Goal: Transaction & Acquisition: Purchase product/service

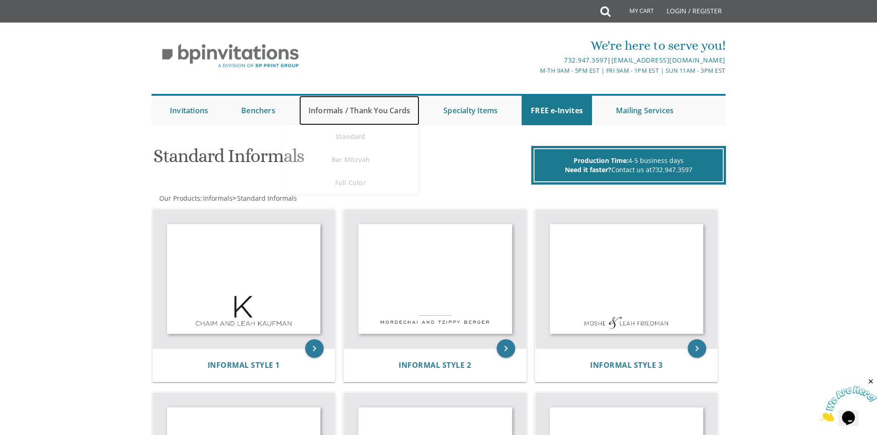
click at [344, 109] on link "Informals / Thank You Cards" at bounding box center [359, 110] width 120 height 29
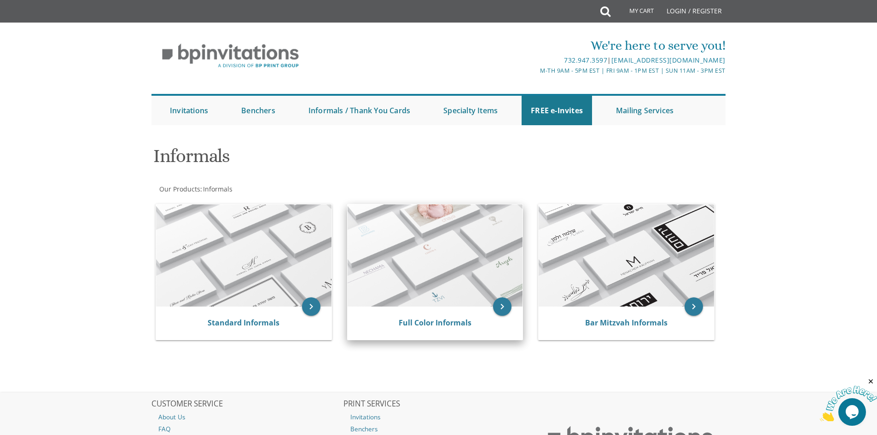
click at [516, 265] on img at bounding box center [435, 255] width 175 height 102
click at [491, 262] on img at bounding box center [435, 255] width 175 height 102
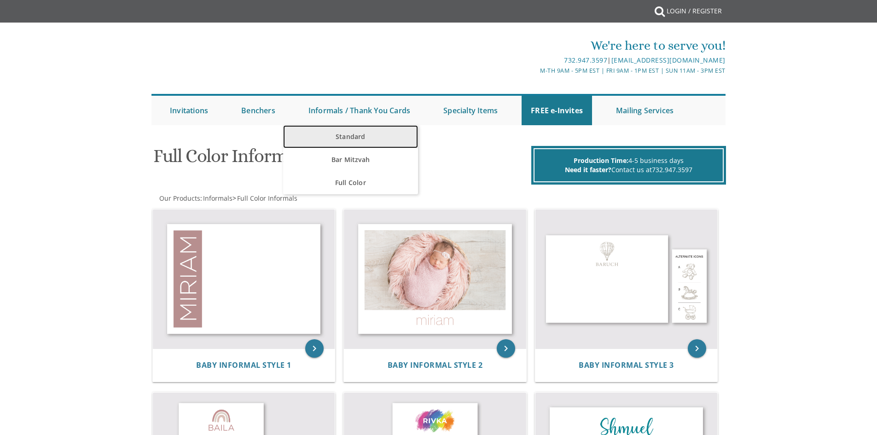
click at [344, 143] on link "Standard" at bounding box center [350, 136] width 135 height 23
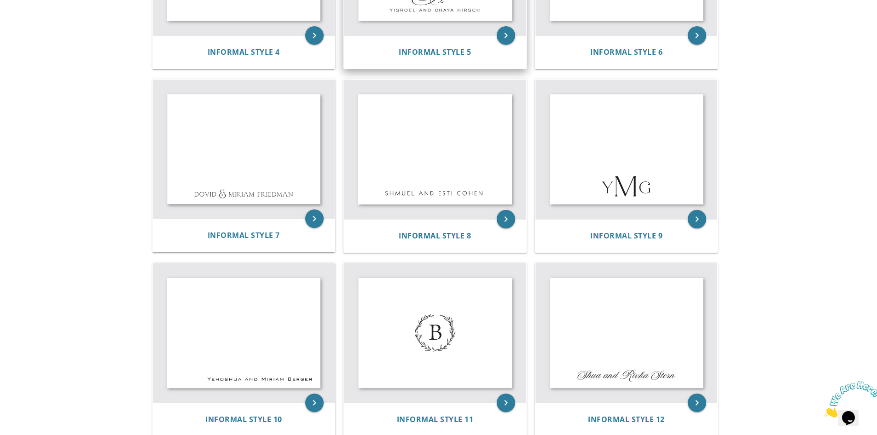
scroll to position [552, 0]
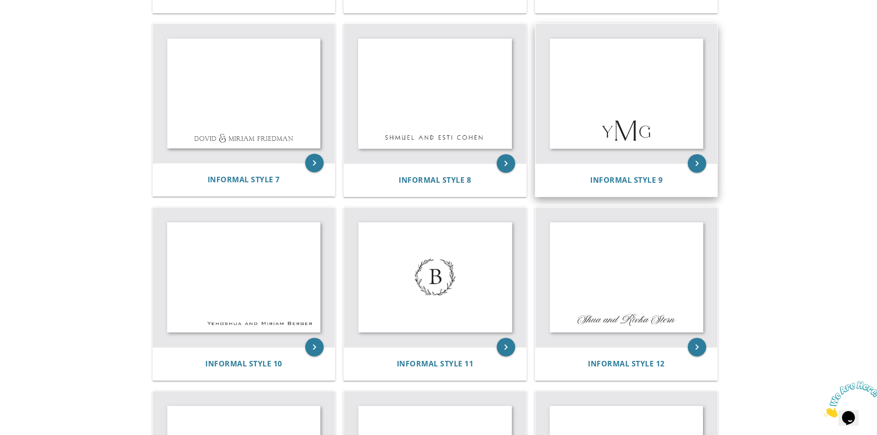
click at [611, 129] on img at bounding box center [626, 94] width 182 height 140
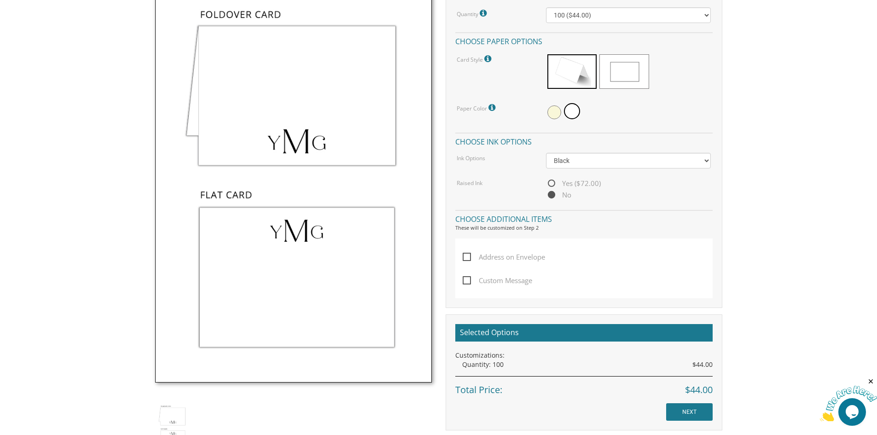
scroll to position [184, 0]
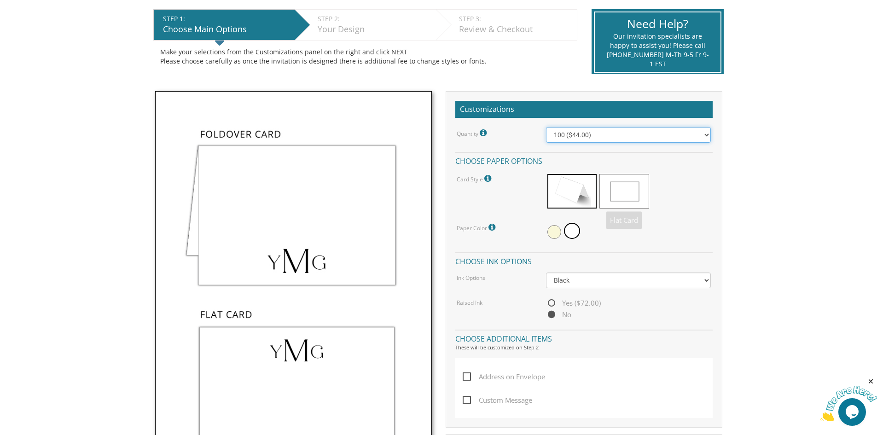
click at [575, 135] on select "100 ($44.00) 200 ($63.00) 300 ($82.00) 400 ($101.00) 500 ($120.00) 600 ($139.00…" at bounding box center [628, 135] width 165 height 16
select select "200"
click at [546, 127] on select "100 ($44.00) 200 ($63.00) 300 ($82.00) 400 ($101.00) 500 ($120.00) 600 ($139.00…" at bounding box center [628, 135] width 165 height 16
click at [560, 232] on span at bounding box center [554, 232] width 14 height 14
click at [581, 232] on div at bounding box center [628, 231] width 165 height 21
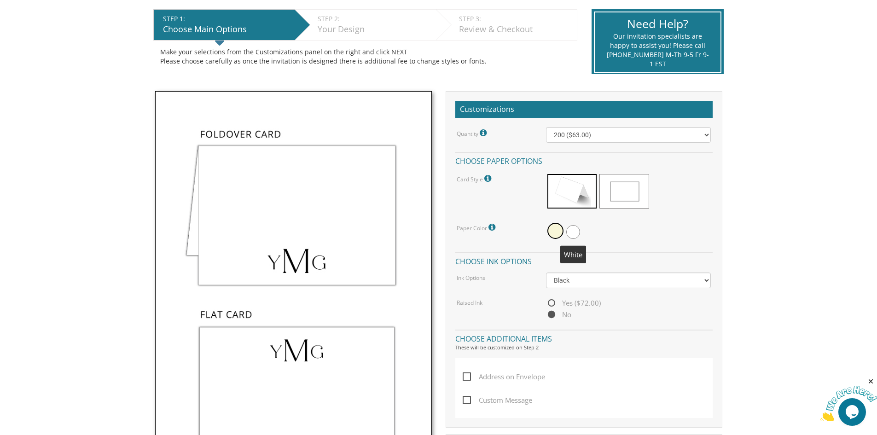
click at [574, 233] on span at bounding box center [573, 232] width 14 height 14
click at [570, 279] on select "Black Colored Ink ($32.00)" at bounding box center [628, 281] width 165 height 16
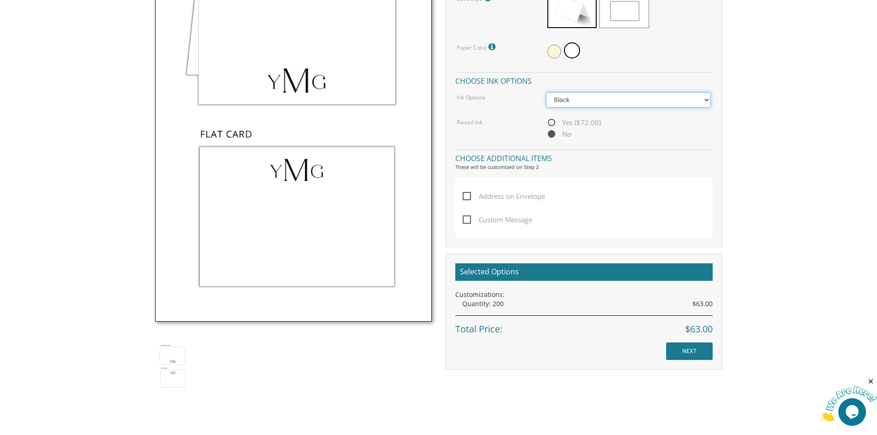
scroll to position [368, 0]
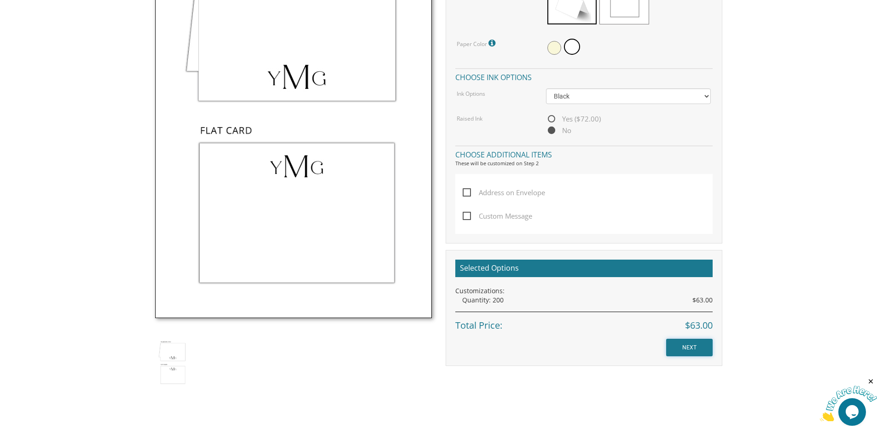
click at [690, 344] on input "NEXT" at bounding box center [689, 347] width 47 height 17
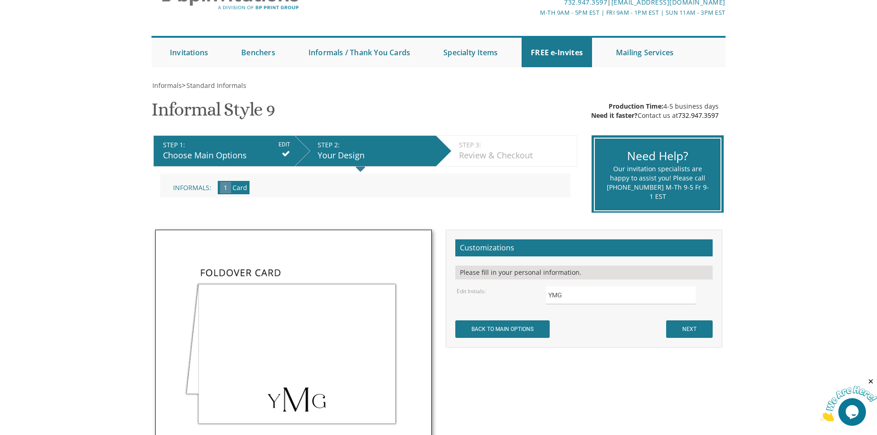
scroll to position [138, 0]
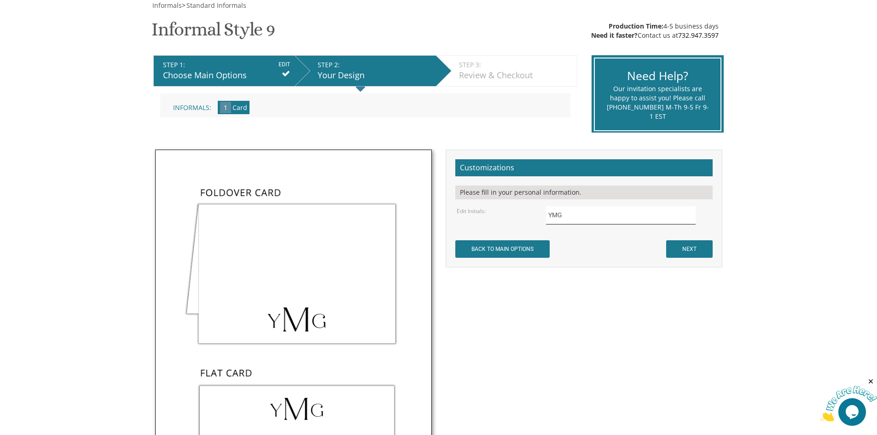
click at [562, 222] on input "YMG" at bounding box center [621, 215] width 150 height 18
drag, startPoint x: 574, startPoint y: 215, endPoint x: 528, endPoint y: 214, distance: 46.1
click at [528, 214] on div "Edit Initials: YMG" at bounding box center [584, 215] width 268 height 18
type input "YKB"
click at [674, 254] on input "NEXT" at bounding box center [689, 248] width 47 height 17
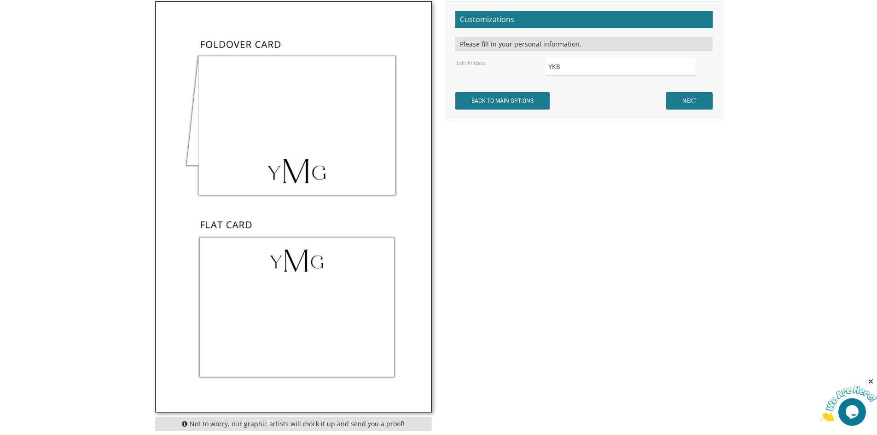
scroll to position [276, 0]
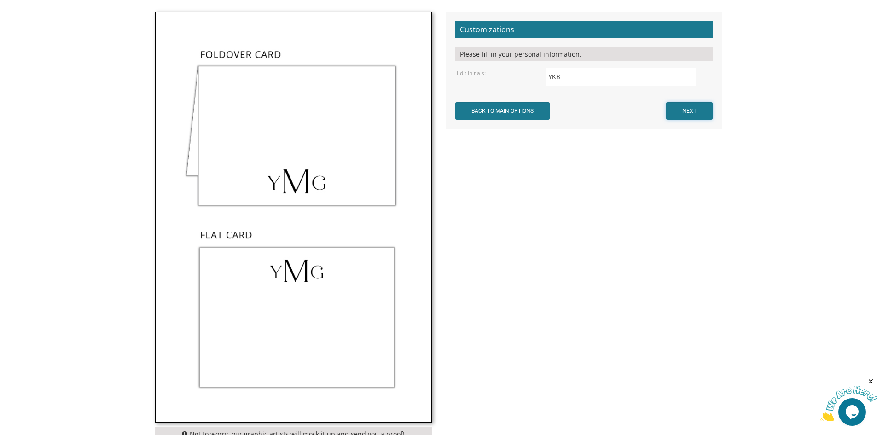
click at [695, 110] on input "NEXT" at bounding box center [689, 110] width 47 height 17
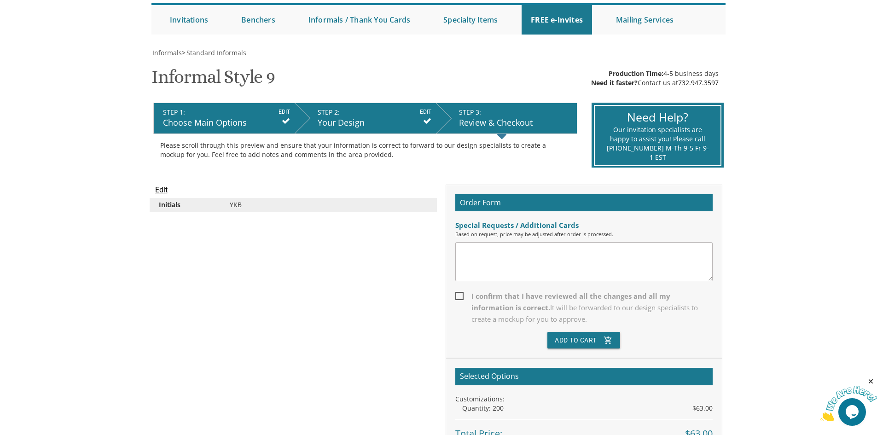
scroll to position [92, 0]
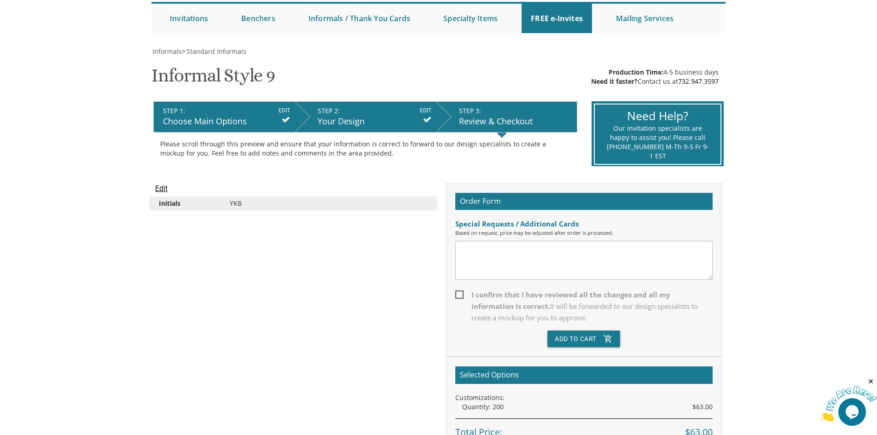
click at [461, 295] on span "I confirm that I have reviewed all the changes and all my information is correc…" at bounding box center [583, 306] width 257 height 35
click at [461, 295] on input "I confirm that I have reviewed all the changes and all my information is correc…" at bounding box center [458, 294] width 6 height 6
checkbox input "true"
click at [483, 250] on textarea at bounding box center [583, 260] width 257 height 39
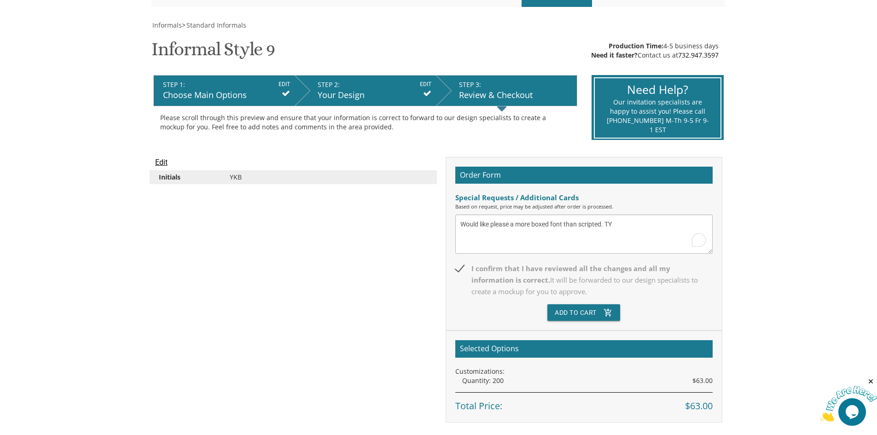
scroll to position [138, 0]
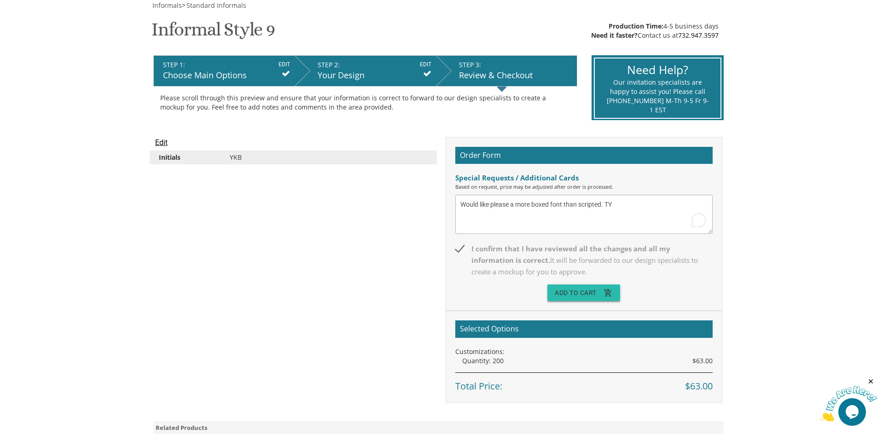
type textarea "Would like please a more boxed font than scripted. TY"
click at [578, 297] on button "Add To Cart add_shopping_cart" at bounding box center [583, 293] width 73 height 17
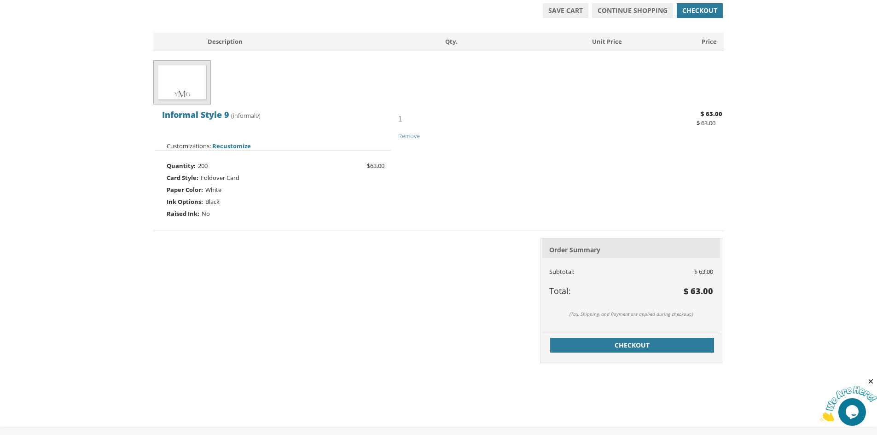
scroll to position [170, 0]
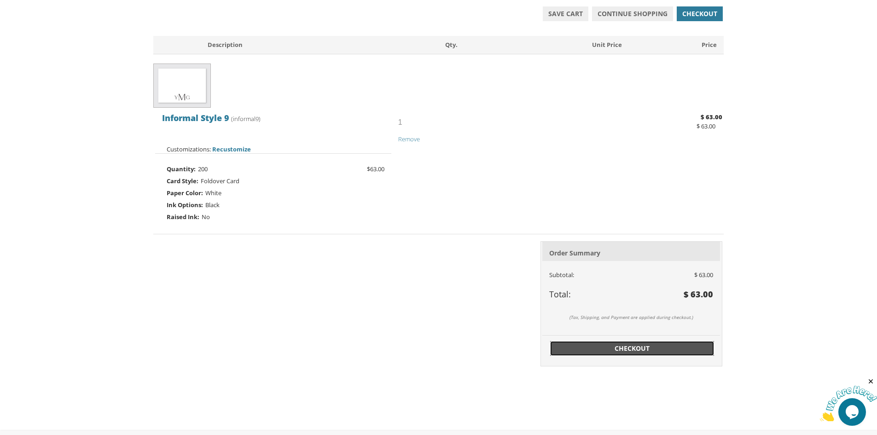
click at [632, 347] on span "Checkout" at bounding box center [632, 348] width 153 height 9
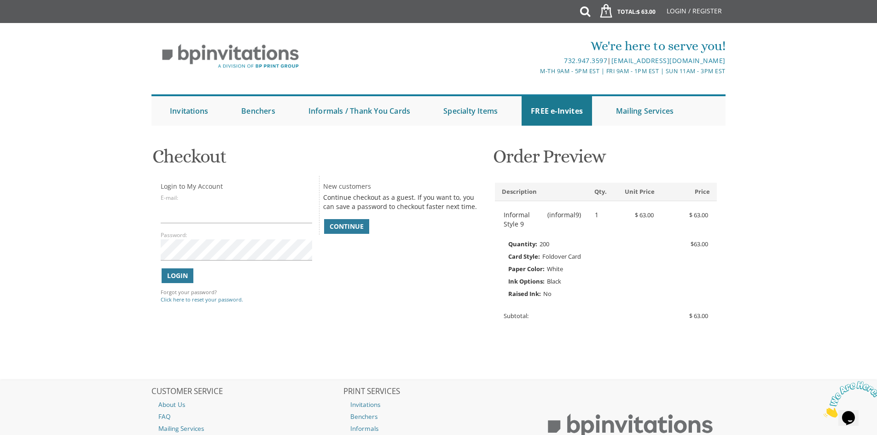
click at [331, 223] on span "Continue" at bounding box center [347, 226] width 34 height 9
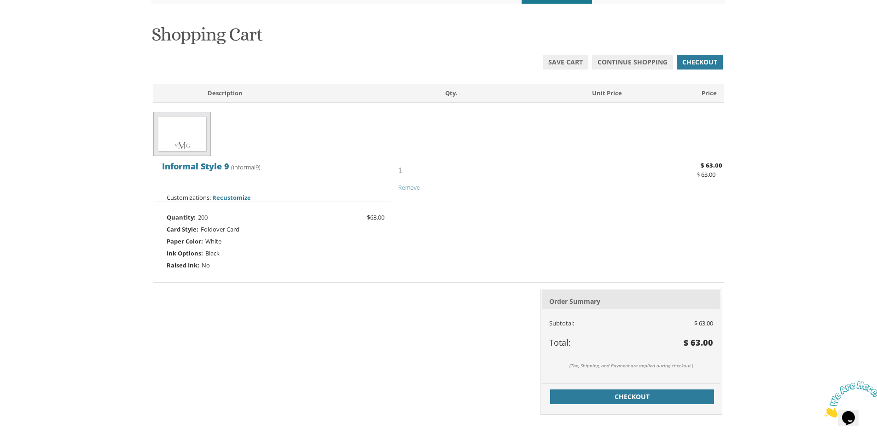
scroll to position [260, 0]
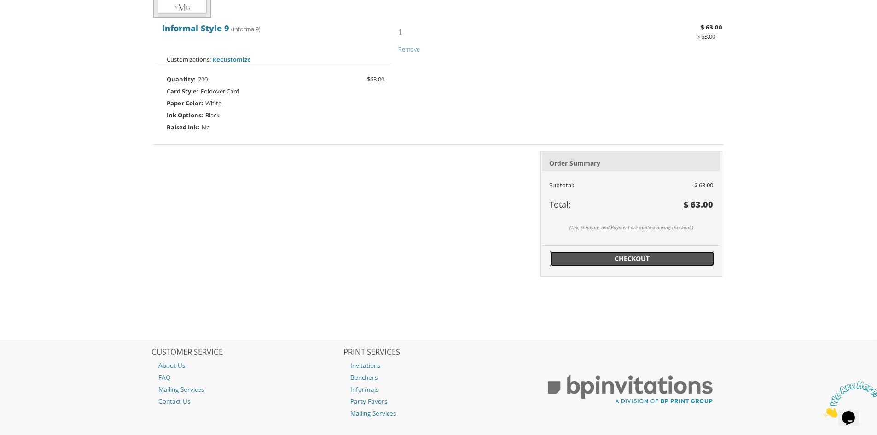
click at [662, 260] on span "Checkout" at bounding box center [632, 258] width 153 height 9
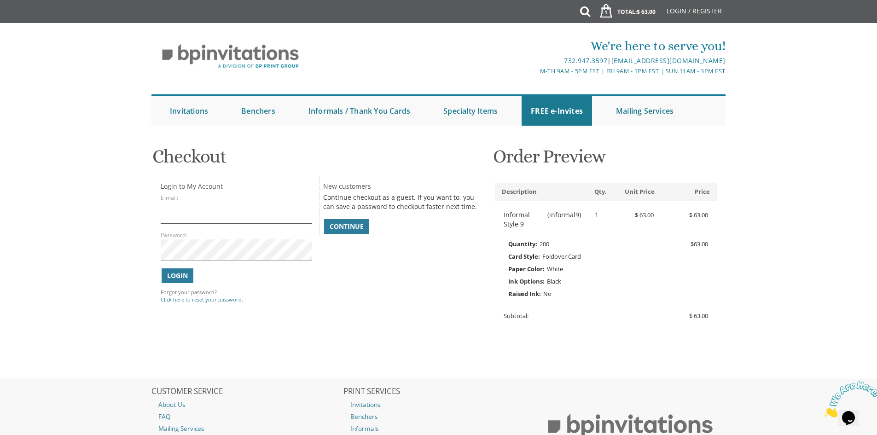
click at [205, 216] on input "E-mail:" at bounding box center [236, 212] width 151 height 21
type input "kress164@me.com"
click at [190, 279] on button "Login" at bounding box center [178, 275] width 32 height 15
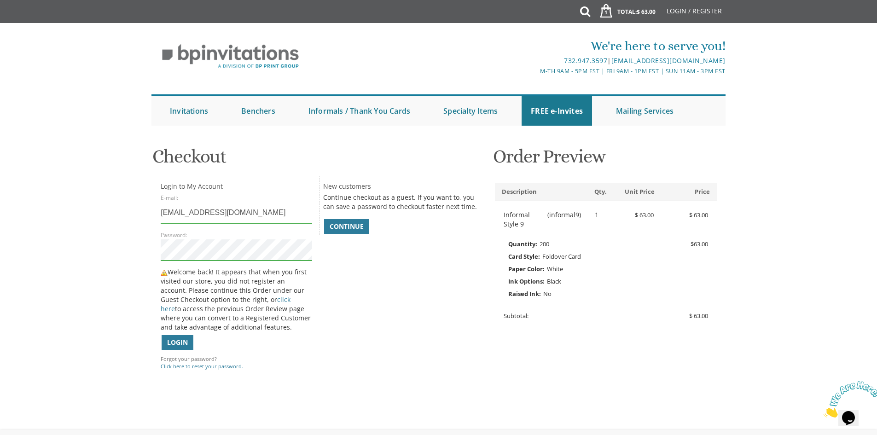
click at [127, 245] on body "My Cart 1 Total: $ 63.00 $ 63.00 Informal Style 9 Qty. 1" at bounding box center [438, 286] width 877 height 572
click at [175, 340] on span "Login" at bounding box center [177, 342] width 21 height 9
click at [349, 224] on span "Continue" at bounding box center [347, 226] width 34 height 9
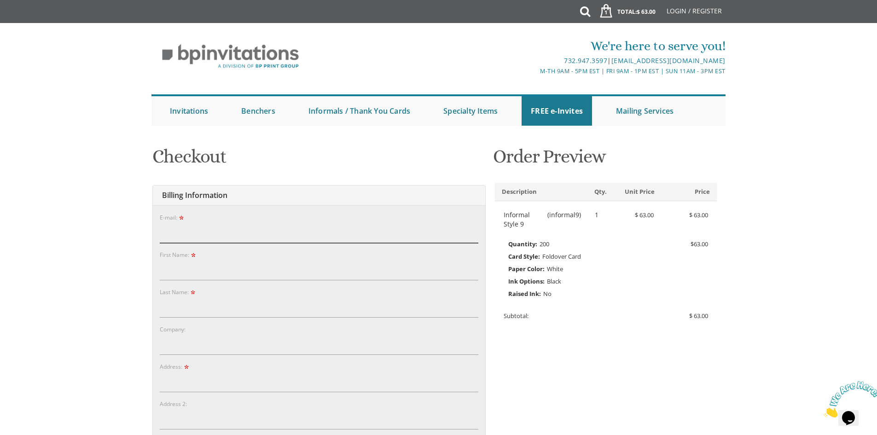
click at [236, 230] on input "E-mail:" at bounding box center [319, 232] width 319 height 21
type input "kress164@me.com"
type input "brocha"
type input "kressner"
type input "1978 Ridge Hill Drive"
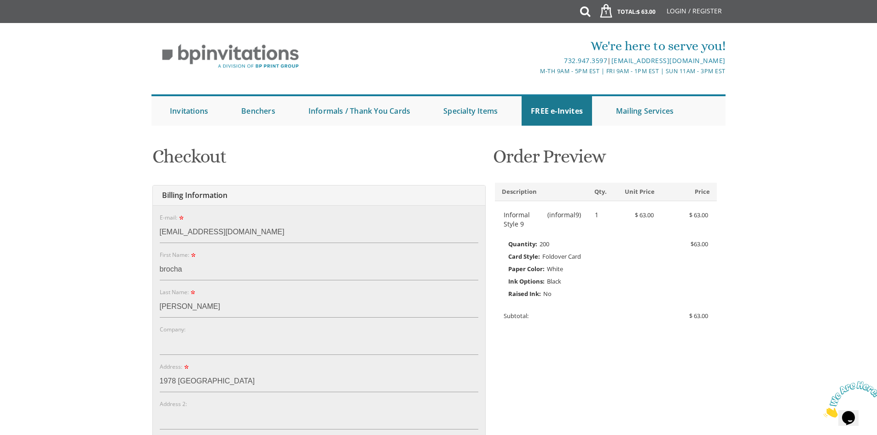
type input "Toms River"
type input "08755"
select select "NJ"
type input "7329660706"
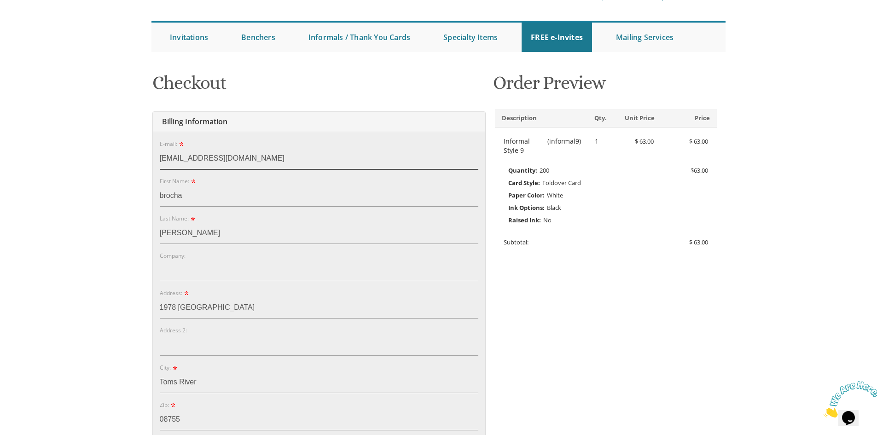
scroll to position [184, 0]
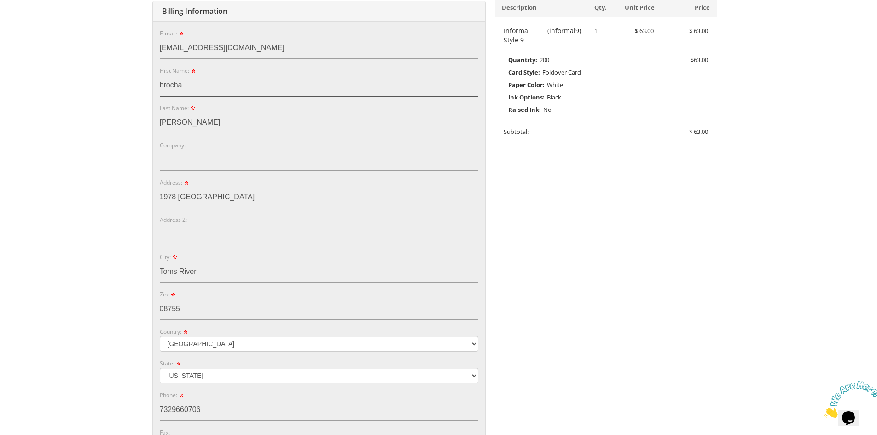
click at [195, 94] on input "brocha" at bounding box center [319, 85] width 319 height 21
click at [162, 87] on input "brochie" at bounding box center [319, 85] width 319 height 21
type input "Brochie"
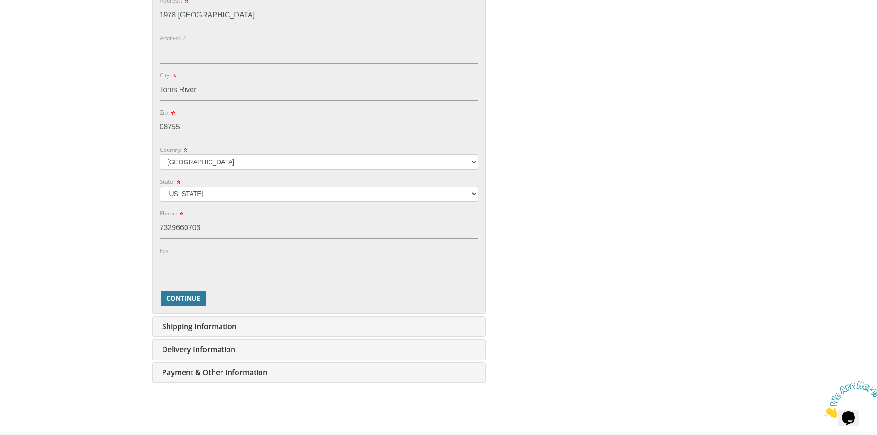
scroll to position [368, 0]
type input "Kressner"
click at [195, 300] on span "Continue" at bounding box center [183, 295] width 34 height 9
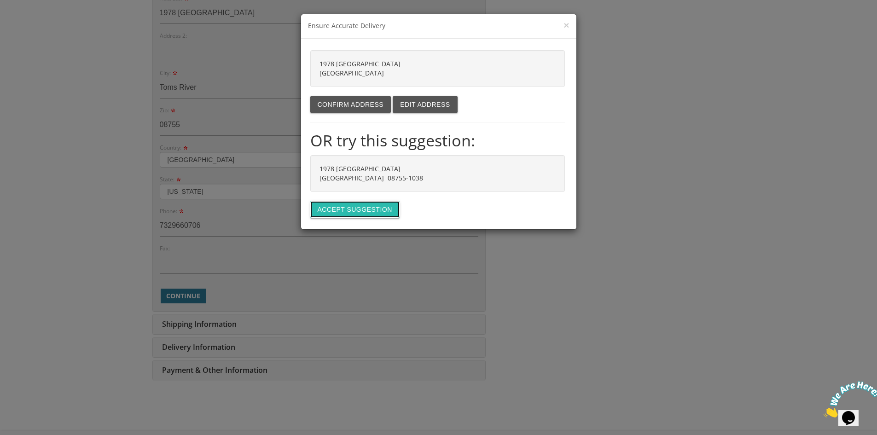
click at [362, 206] on button "Accept suggestion" at bounding box center [354, 209] width 89 height 17
type input "1978 [GEOGRAPHIC_DATA]"
type input "TOMS RIVER"
type input "08755-1038"
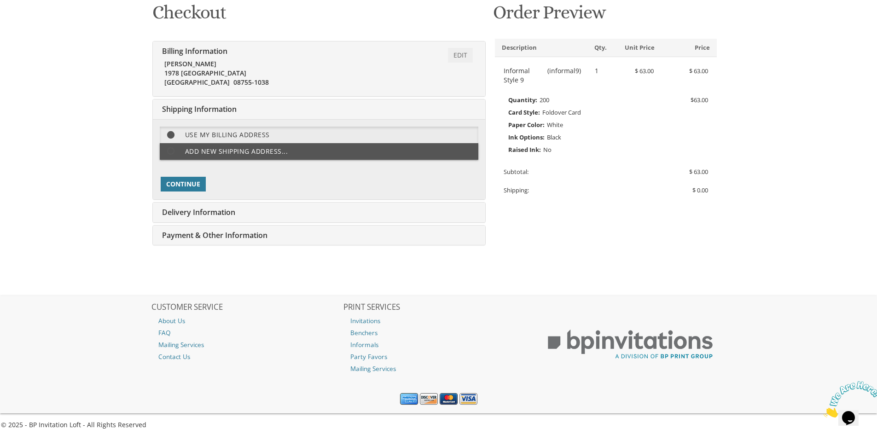
scroll to position [148, 0]
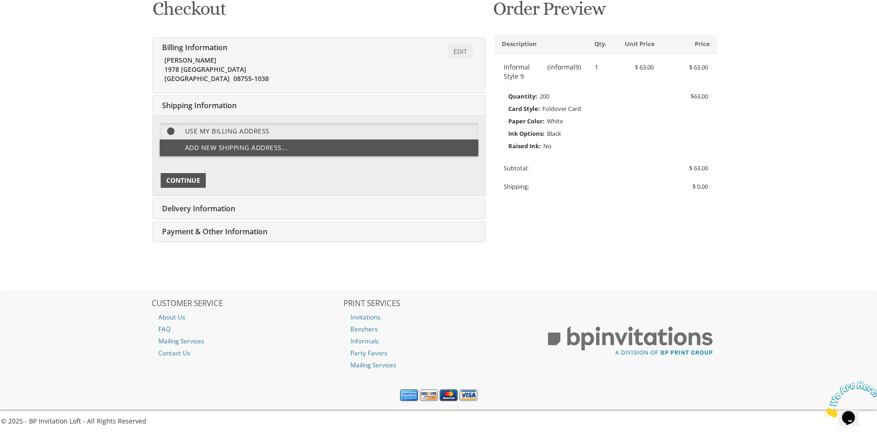
click at [190, 182] on span "Continue" at bounding box center [183, 180] width 34 height 9
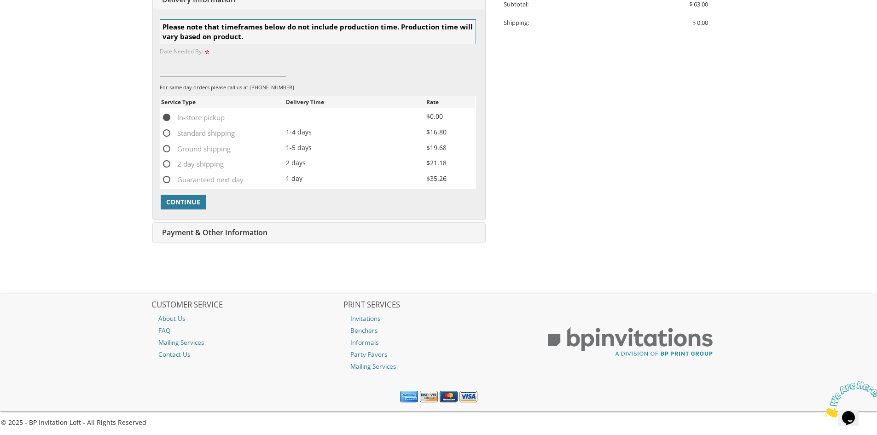
scroll to position [313, 0]
click at [190, 207] on button "Continue" at bounding box center [183, 200] width 45 height 15
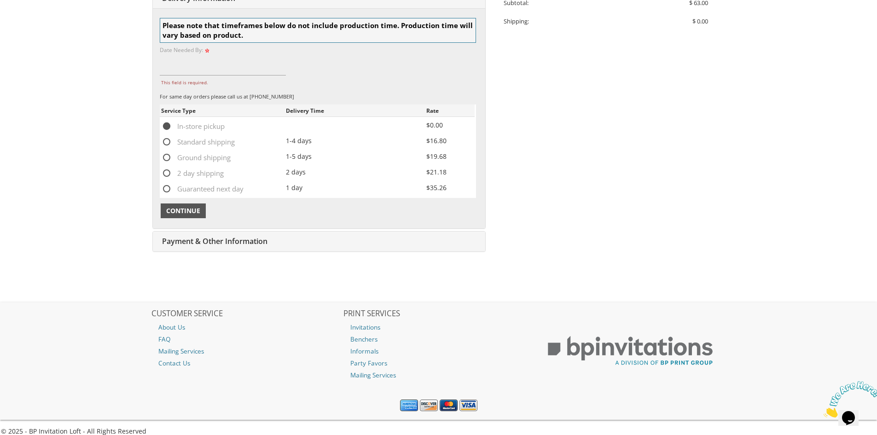
click at [187, 209] on span "Continue" at bounding box center [183, 210] width 34 height 9
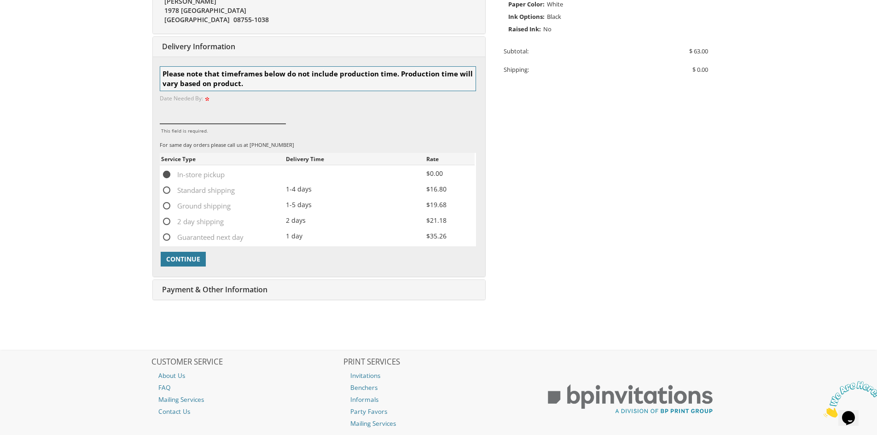
scroll to position [129, 0]
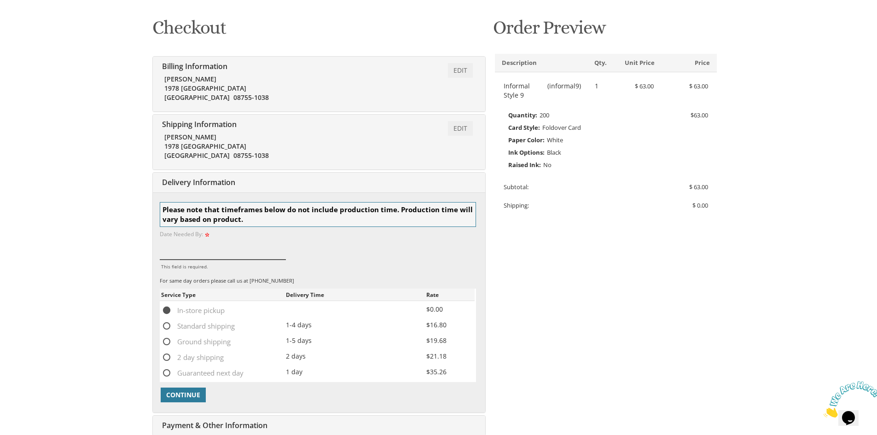
click at [204, 254] on input "This field is required." at bounding box center [223, 248] width 127 height 21
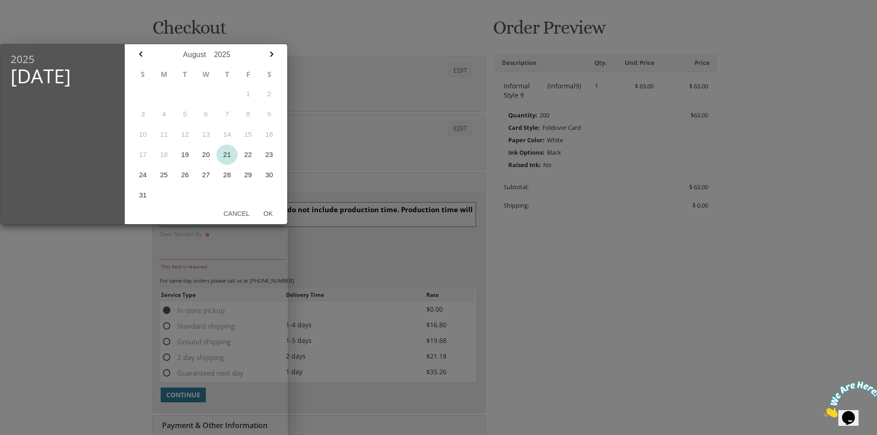
click at [228, 160] on button "21" at bounding box center [226, 155] width 21 height 20
click at [264, 209] on button "Ok" at bounding box center [267, 213] width 23 height 17
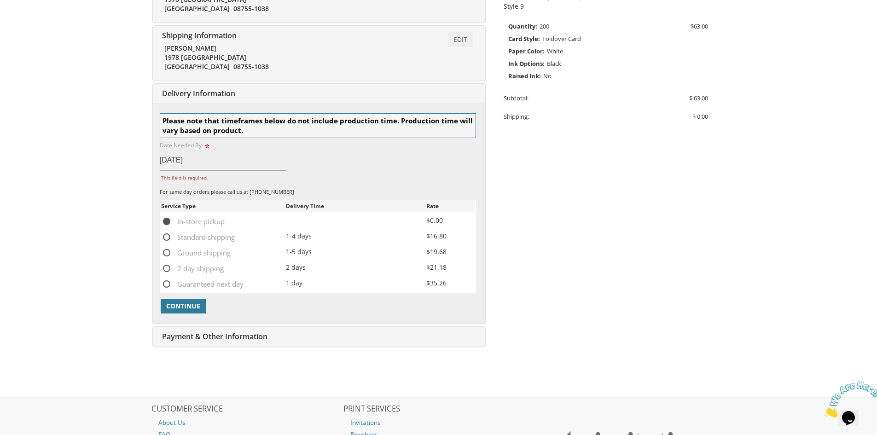
scroll to position [221, 0]
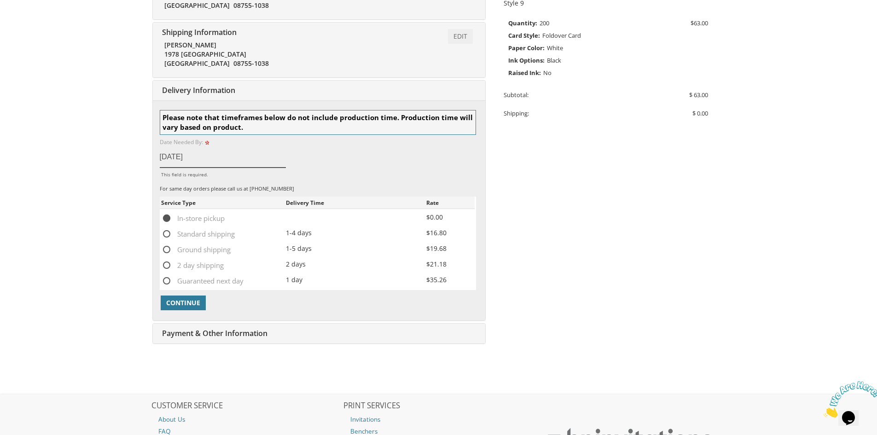
click at [217, 151] on input "Aug 21, 2025" at bounding box center [223, 156] width 127 height 21
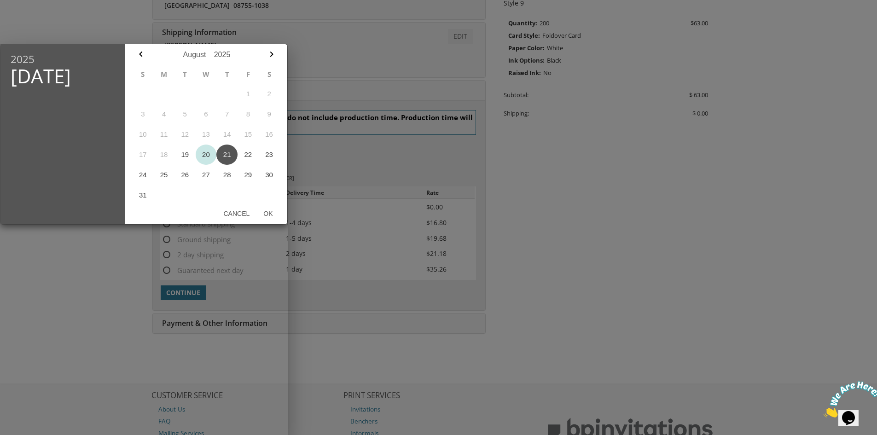
click at [211, 153] on button "20" at bounding box center [206, 155] width 21 height 20
click at [269, 212] on button "Ok" at bounding box center [267, 213] width 23 height 17
type input "Aug 20, 2025"
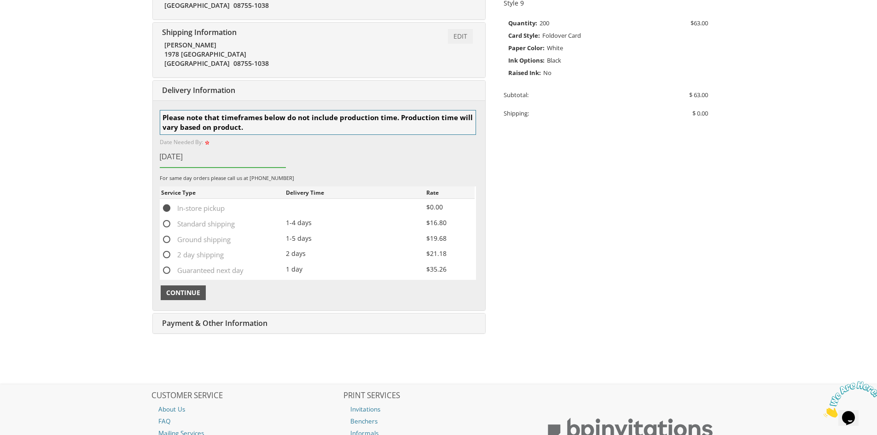
click at [196, 293] on span "Continue" at bounding box center [183, 292] width 34 height 9
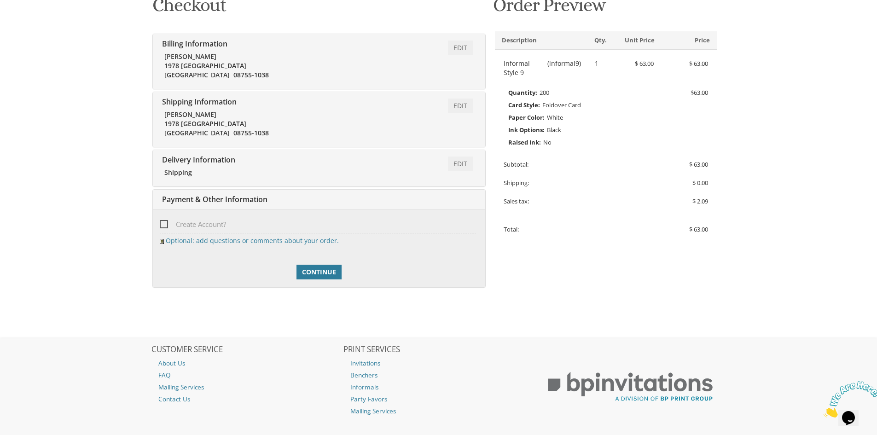
scroll to position [198, 0]
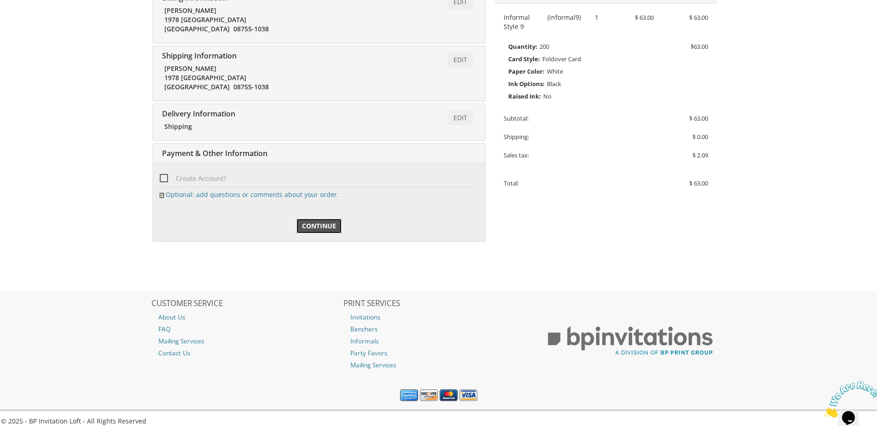
click at [321, 224] on span "Continue" at bounding box center [319, 225] width 34 height 9
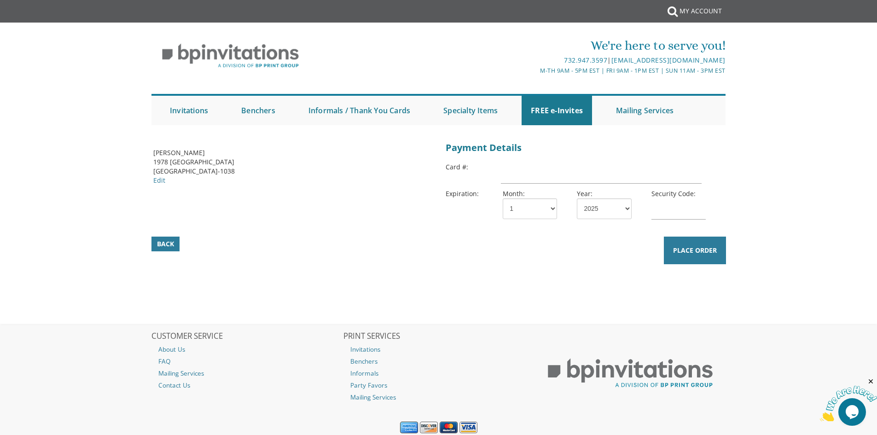
click at [498, 179] on div "Card #:" at bounding box center [585, 175] width 279 height 27
click at [511, 179] on input "text" at bounding box center [601, 173] width 200 height 21
type input "4271221903506919"
select select "11"
select select "28"
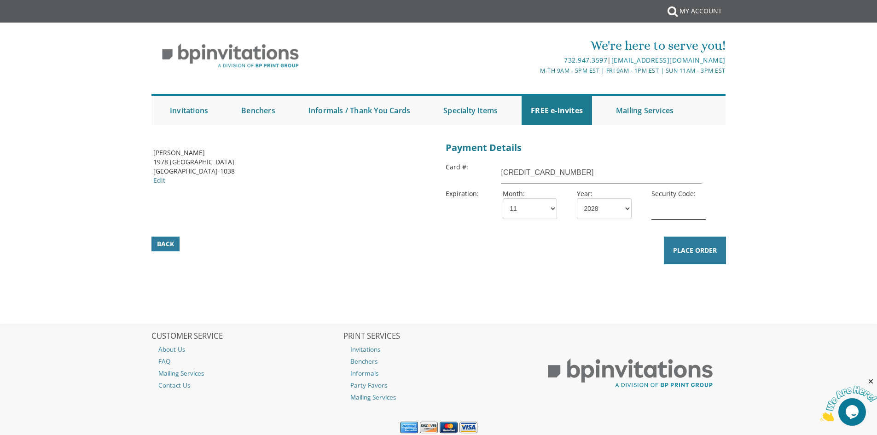
type input "244"
click at [701, 254] on span "Place Order" at bounding box center [695, 250] width 44 height 9
